Goal: Task Accomplishment & Management: Manage account settings

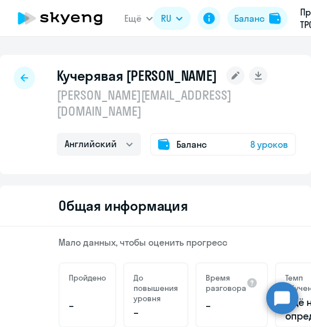
select select "english"
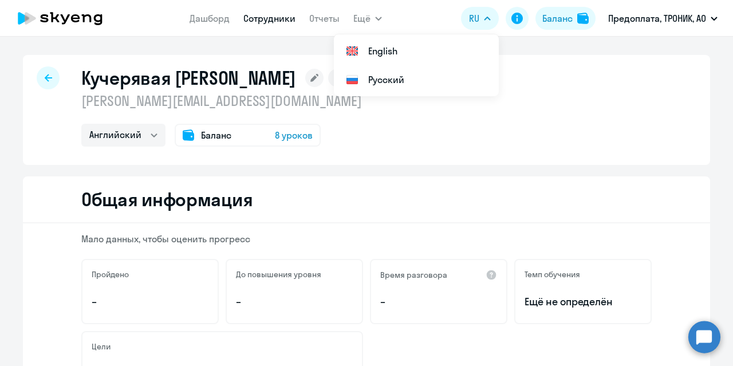
click at [310, 188] on div "Общая информация" at bounding box center [366, 199] width 687 height 47
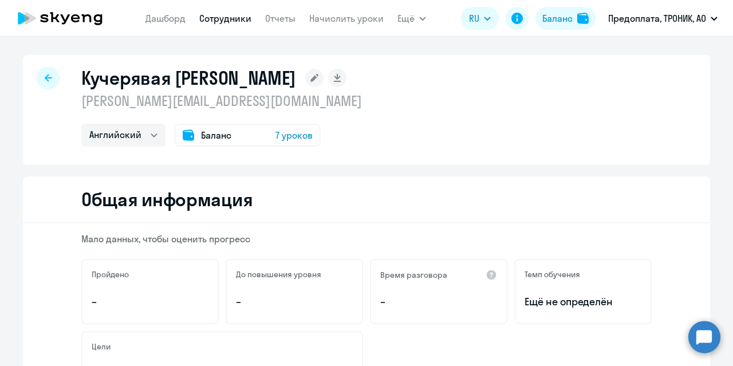
select select "english"
click at [286, 136] on span "7 уроков" at bounding box center [293, 135] width 37 height 14
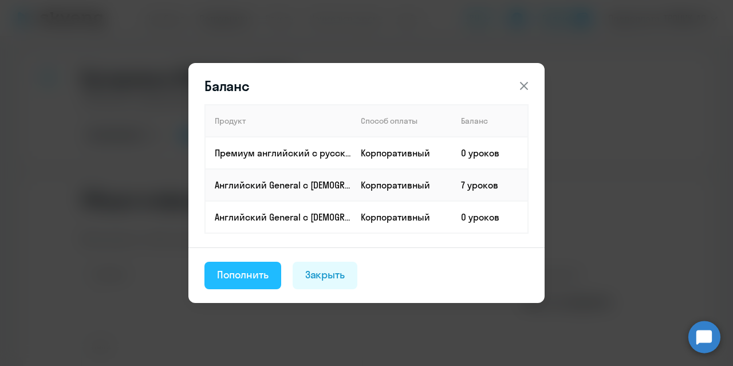
click at [254, 273] on div "Пополнить" at bounding box center [243, 274] width 52 height 15
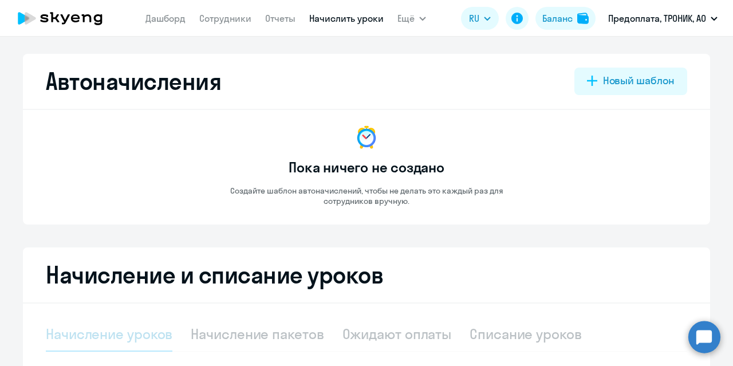
select select "10"
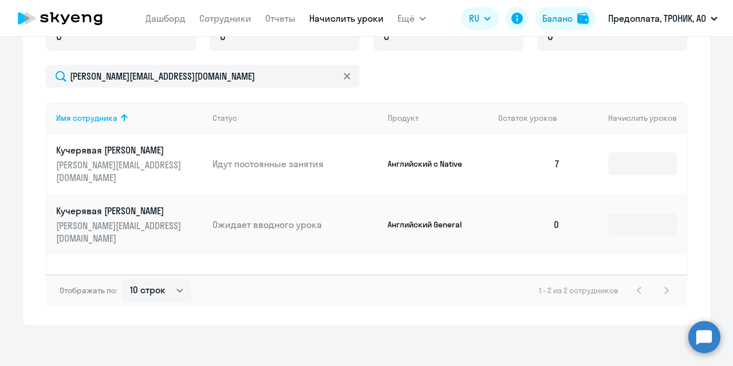
scroll to position [360, 0]
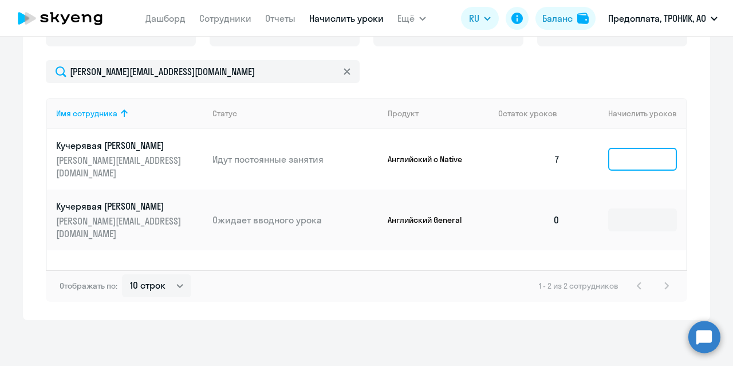
click at [644, 152] on input at bounding box center [642, 159] width 69 height 23
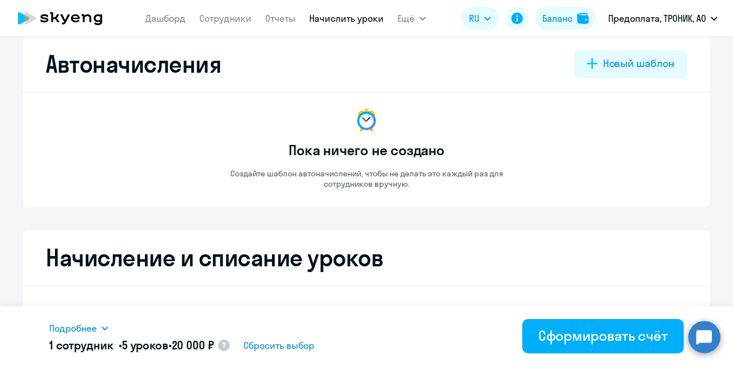
scroll to position [0, 0]
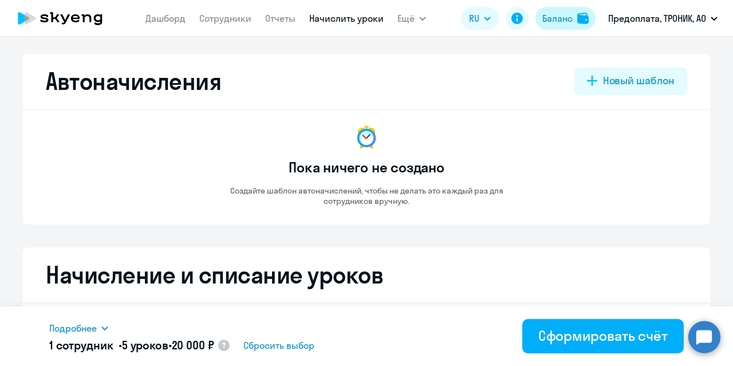
type input "5"
click at [569, 21] on div "Баланс" at bounding box center [557, 18] width 30 height 14
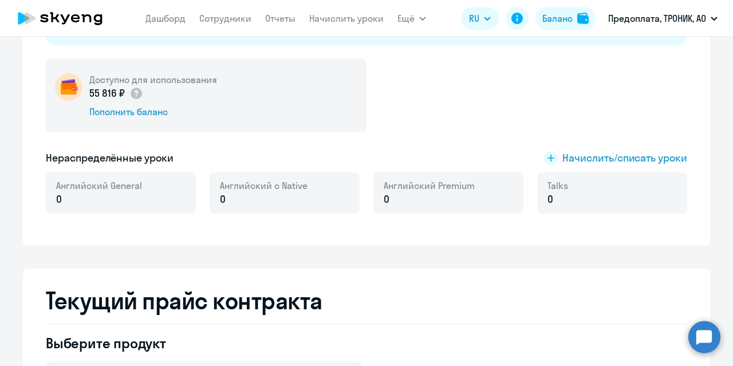
scroll to position [229, 0]
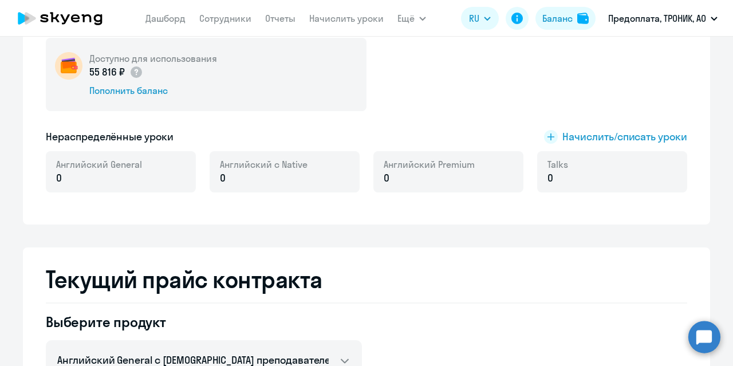
click at [304, 175] on div "Английский с Native 0" at bounding box center [284, 171] width 150 height 41
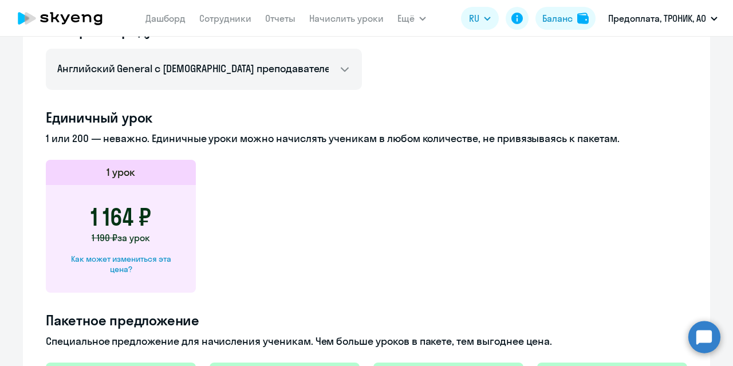
scroll to position [401, 0]
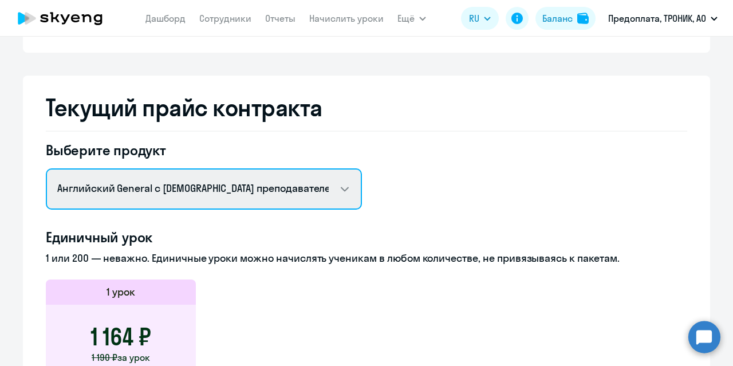
click at [303, 187] on select "Английский General с русскоговорящим преподавателем Английский General с [DEMOG…" at bounding box center [204, 188] width 316 height 41
select select "english_adult_native_speaker"
click at [46, 168] on select "Английский General с русскоговорящим преподавателем Английский General с [DEMOG…" at bounding box center [204, 188] width 316 height 41
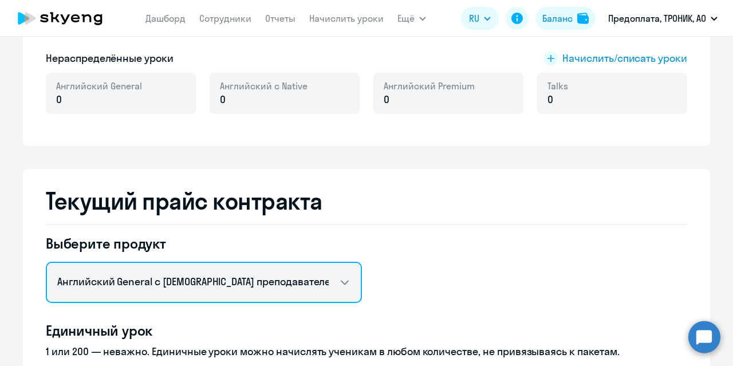
scroll to position [295, 0]
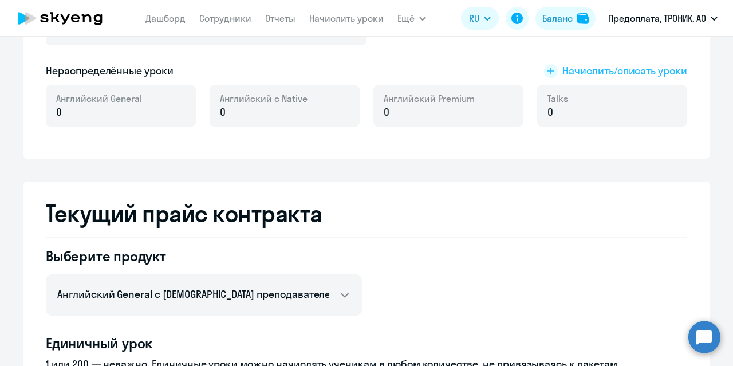
click at [547, 73] on rect at bounding box center [551, 71] width 14 height 14
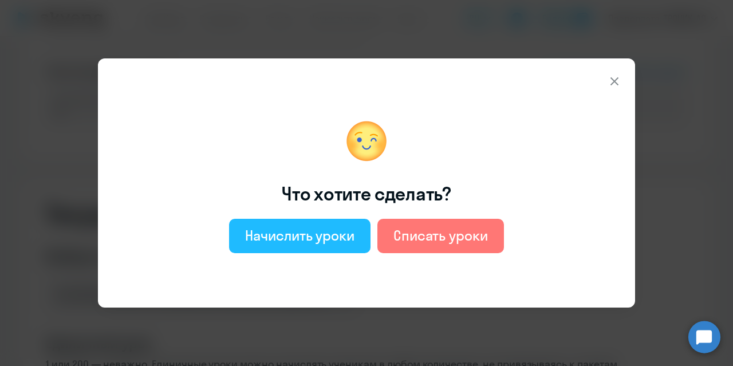
click at [318, 229] on div "Начислить уроки" at bounding box center [299, 235] width 109 height 18
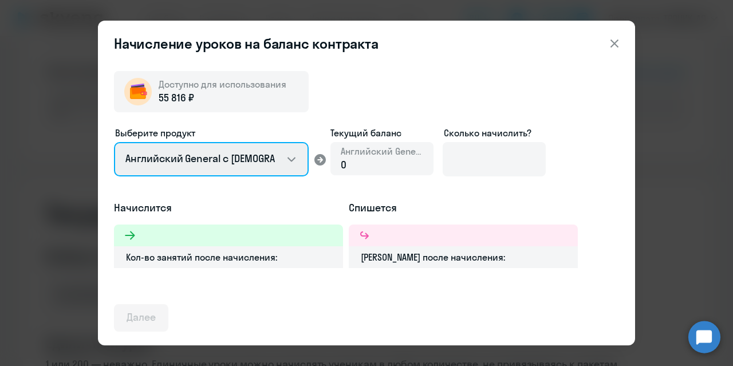
click at [293, 159] on select "Английский General с [DEMOGRAPHIC_DATA] преподавателем Английский General с [DE…" at bounding box center [211, 159] width 195 height 34
select select "english_adult_native_speaker"
click at [114, 142] on select "Английский General с [DEMOGRAPHIC_DATA] преподавателем Английский General с [DE…" at bounding box center [211, 159] width 195 height 34
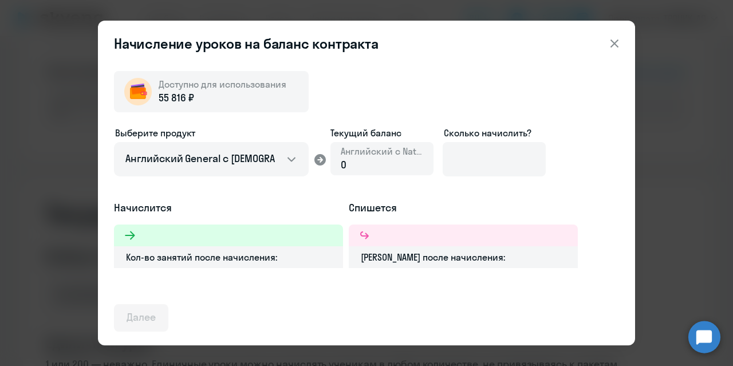
click at [361, 166] on div "0" at bounding box center [382, 164] width 82 height 15
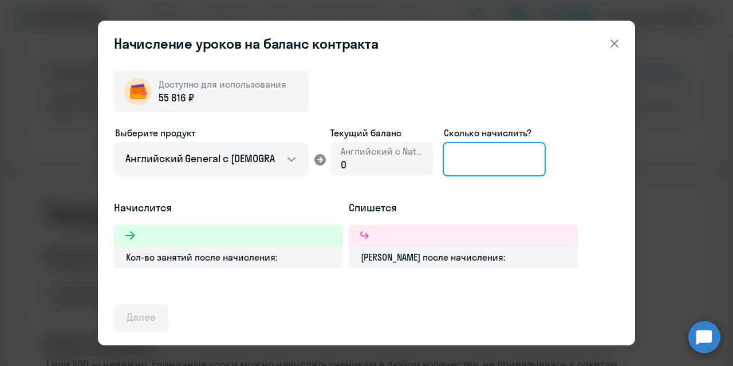
click at [475, 156] on input at bounding box center [493, 159] width 103 height 34
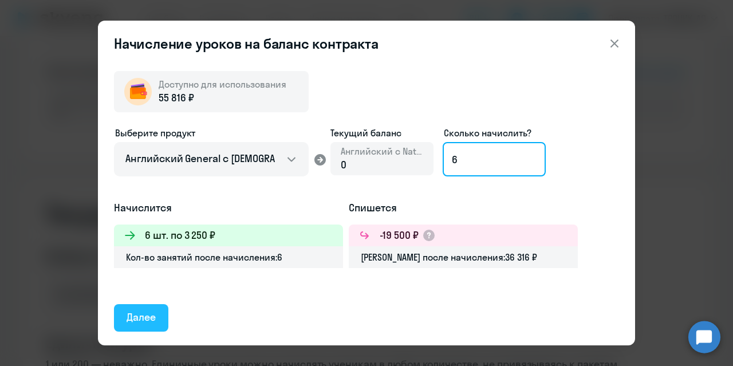
type input "6"
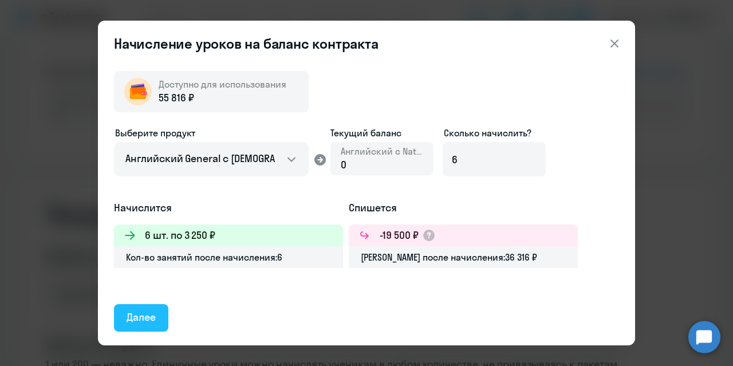
click at [152, 314] on div "Далее" at bounding box center [140, 317] width 29 height 15
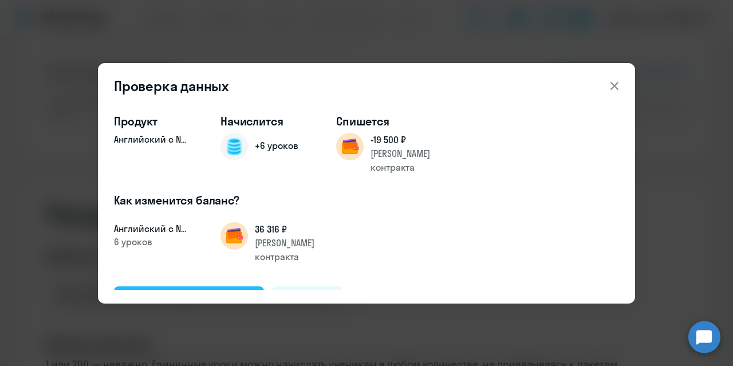
click at [208, 292] on div "Подтвердить и начислить" at bounding box center [188, 299] width 125 height 15
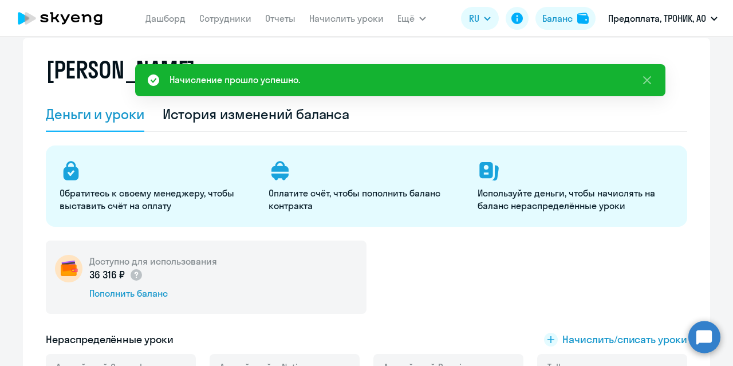
scroll to position [0, 0]
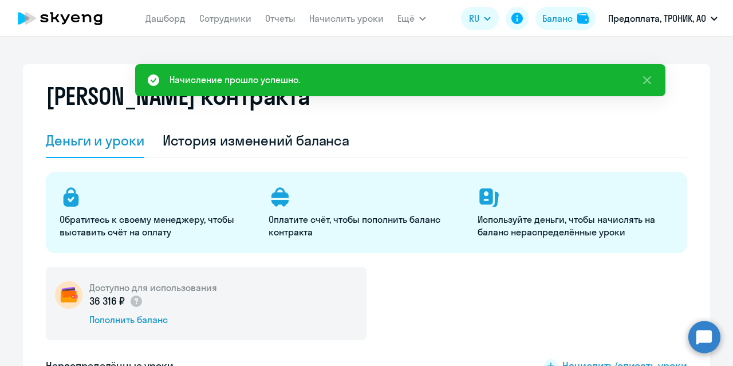
click at [358, 27] on nav "[PERSON_NAME] Отчеты Начислить уроки" at bounding box center [264, 18] width 238 height 23
click at [357, 23] on link "Начислить уроки" at bounding box center [346, 18] width 74 height 11
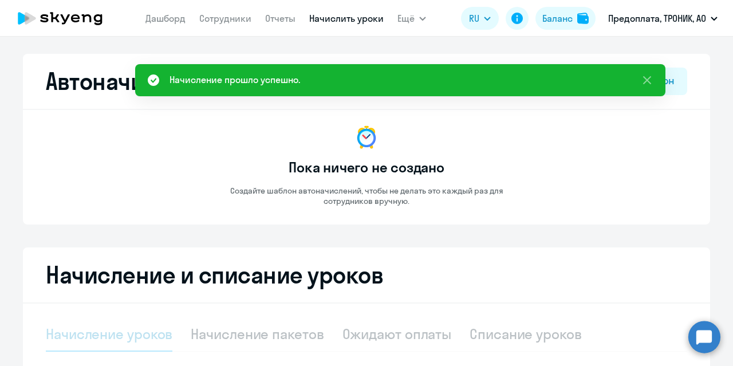
select select "10"
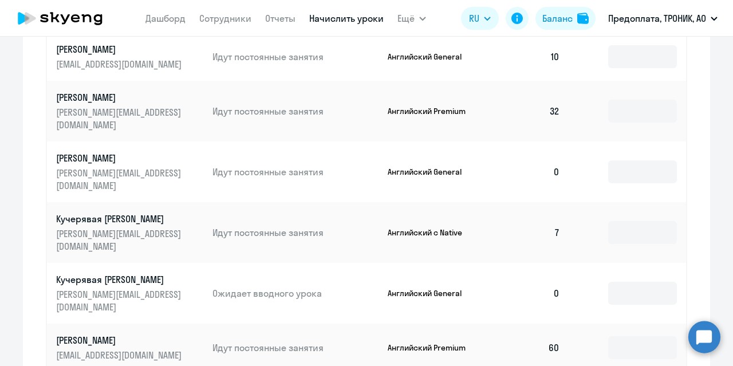
scroll to position [572, 0]
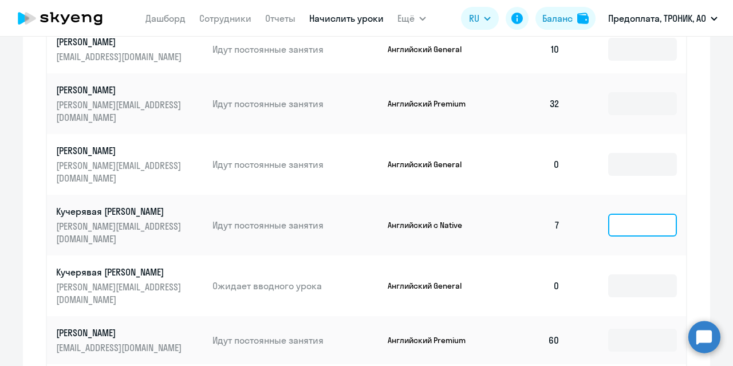
click at [641, 214] on input at bounding box center [642, 225] width 69 height 23
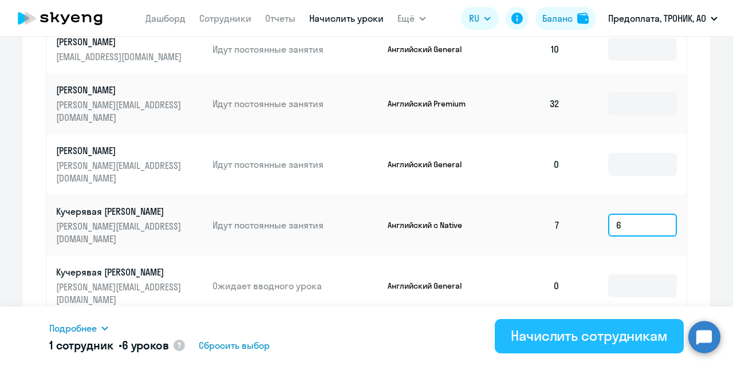
type input "6"
click at [572, 330] on div "Начислить сотрудникам" at bounding box center [589, 335] width 157 height 18
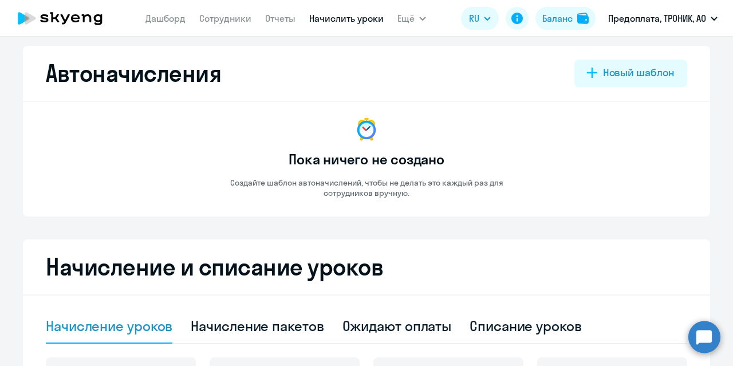
scroll to position [0, 0]
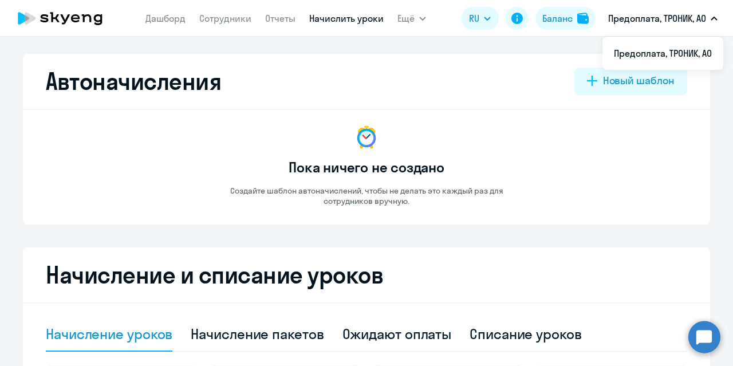
click at [90, 16] on icon at bounding box center [87, 18] width 10 height 8
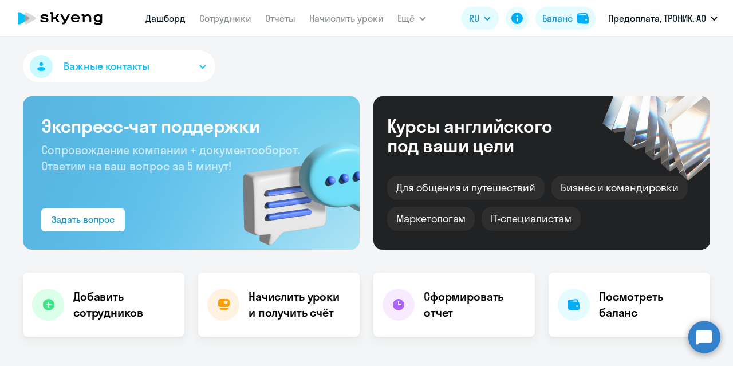
select select "30"
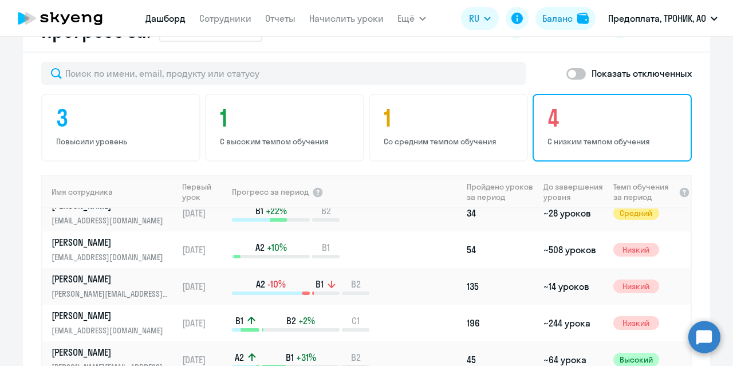
scroll to position [572, 0]
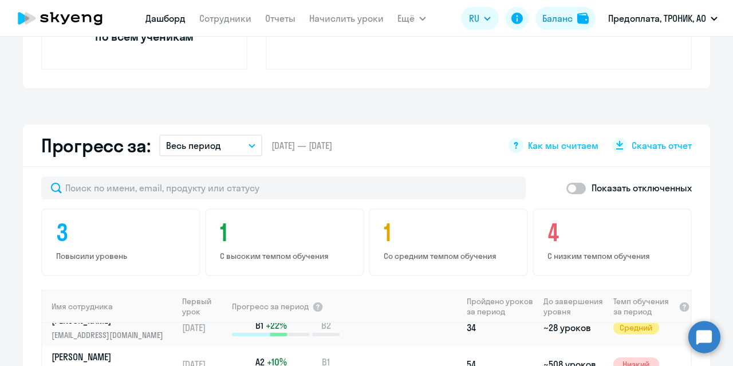
click at [575, 186] on span at bounding box center [575, 188] width 19 height 11
click at [566, 188] on input "checkbox" at bounding box center [566, 188] width 1 height 1
checkbox input "true"
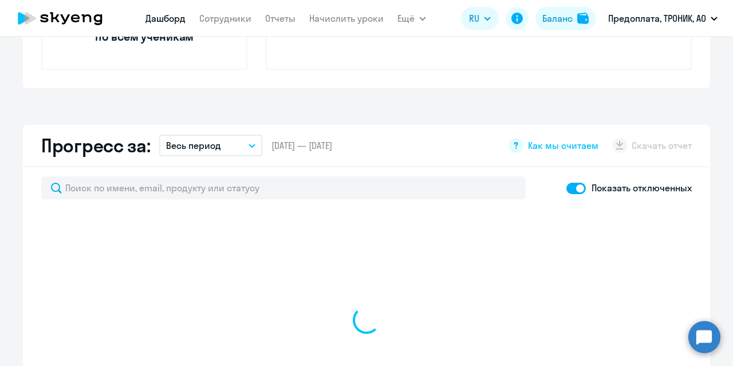
select select "30"
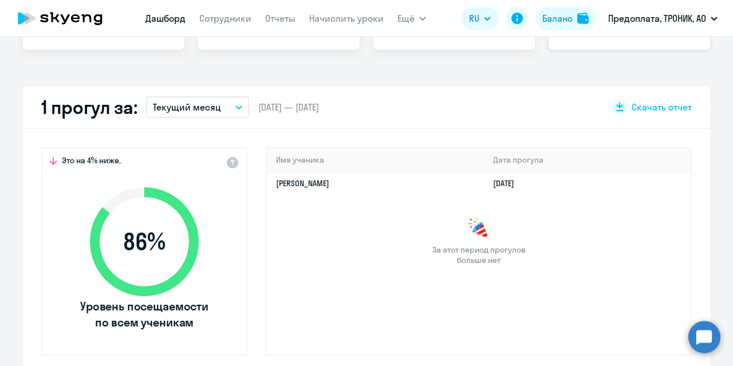
scroll to position [196, 0]
